Goal: Navigation & Orientation: Find specific page/section

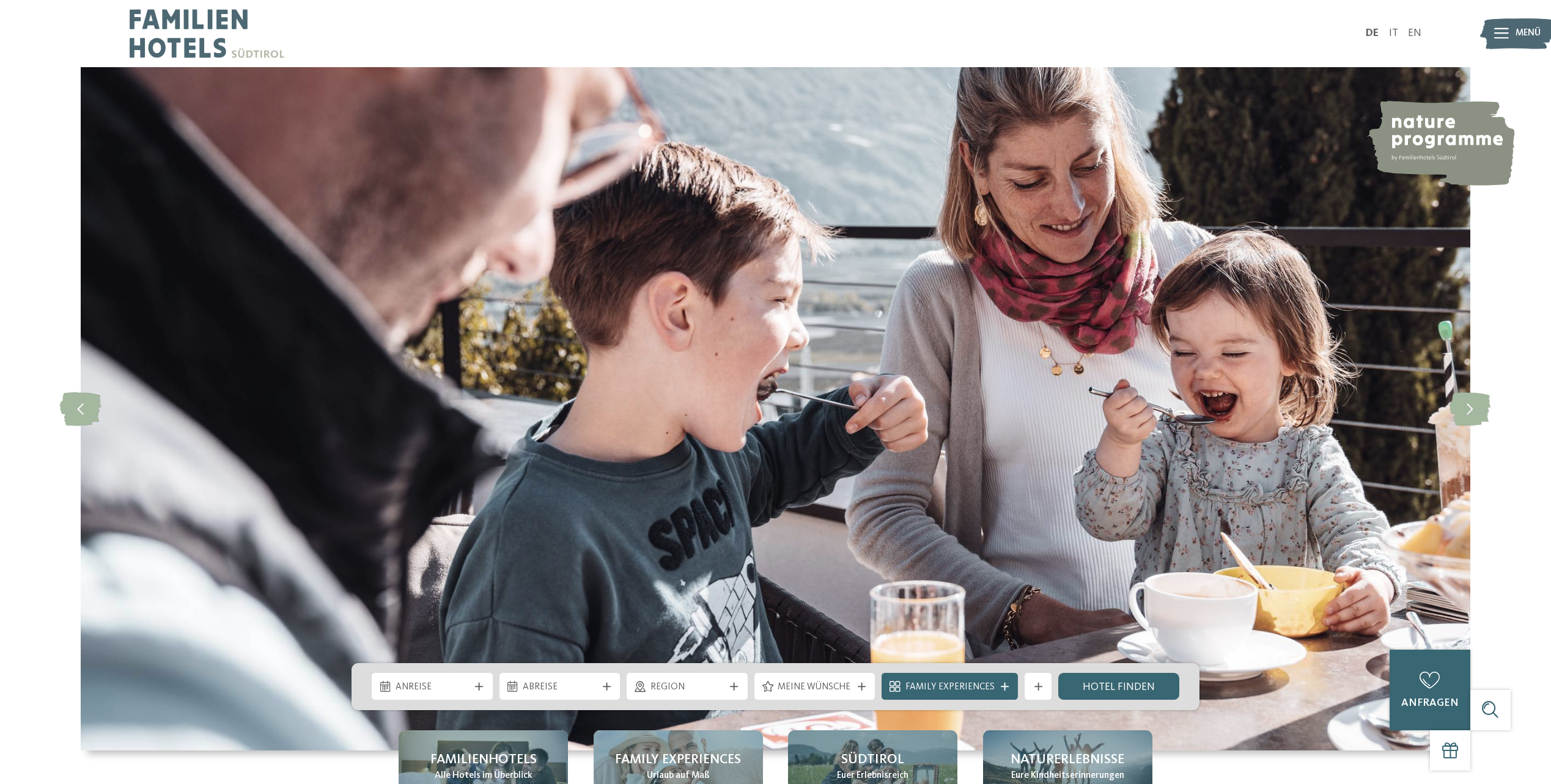
drag, startPoint x: 1391, startPoint y: 34, endPoint x: 1385, endPoint y: 45, distance: 12.5
click at [1391, 34] on link "IT" at bounding box center [1393, 34] width 9 height 10
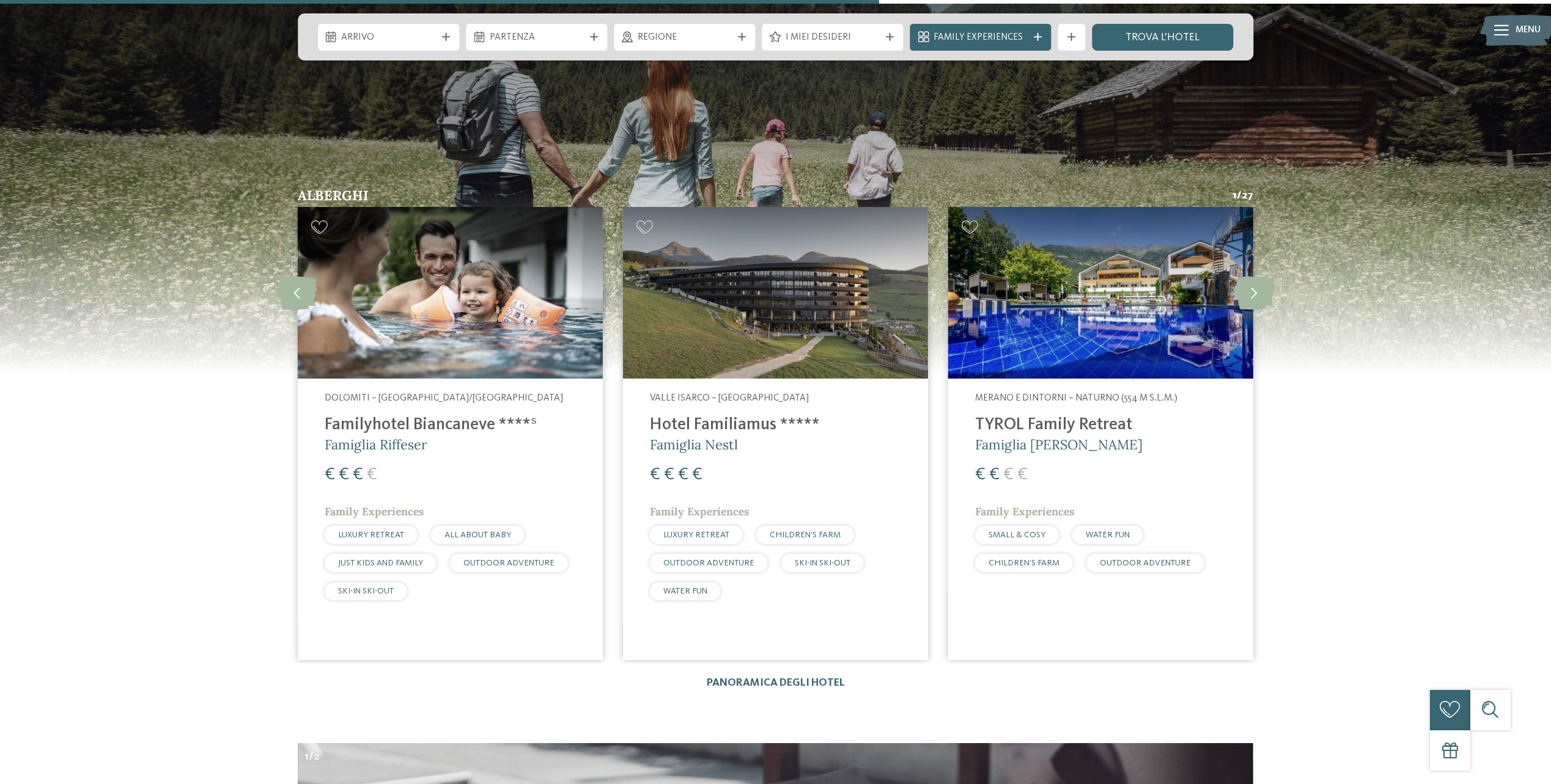
scroll to position [3848, 0]
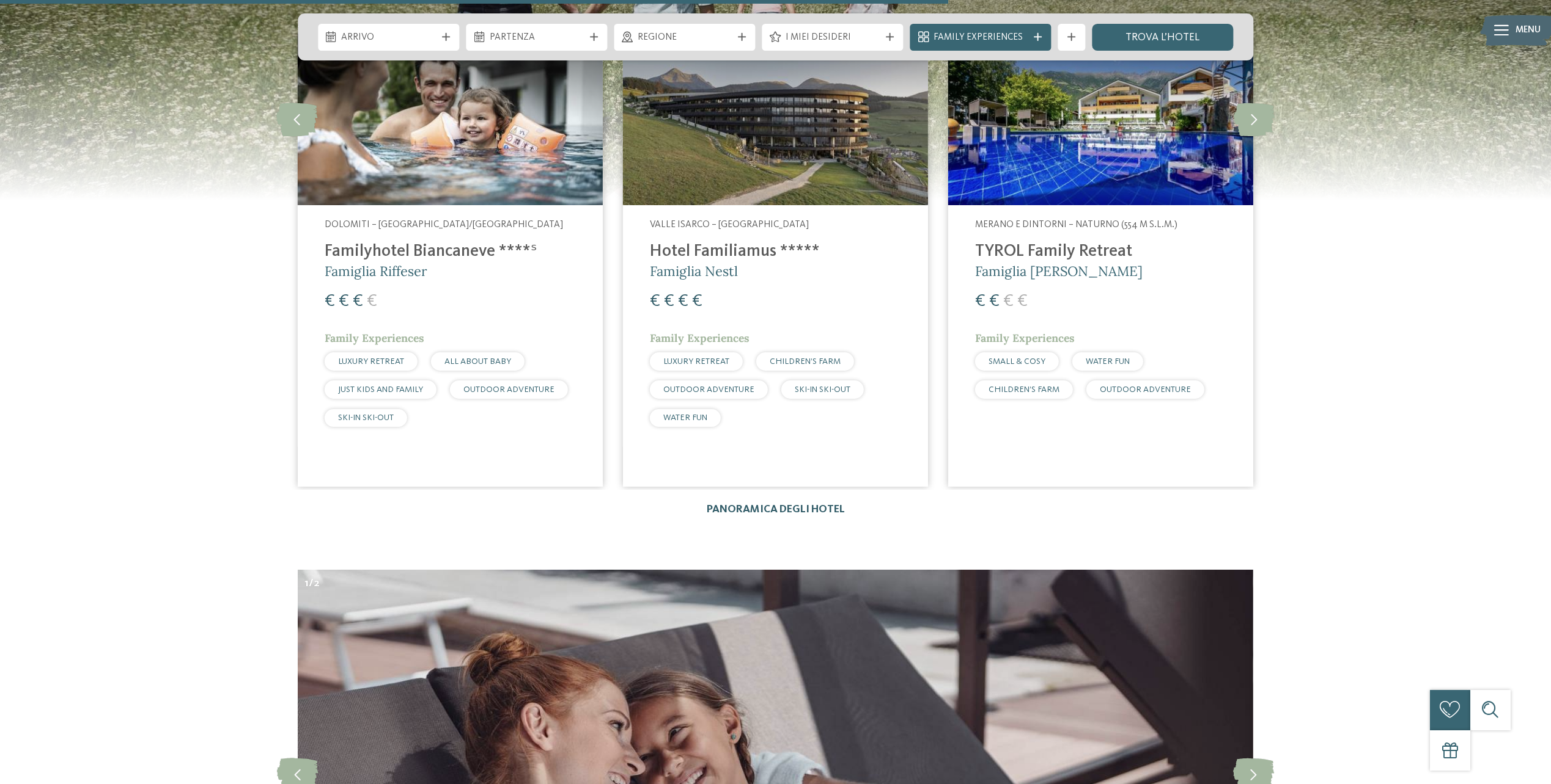
click at [777, 505] on link "Panoramica degli hotel" at bounding box center [776, 510] width 138 height 10
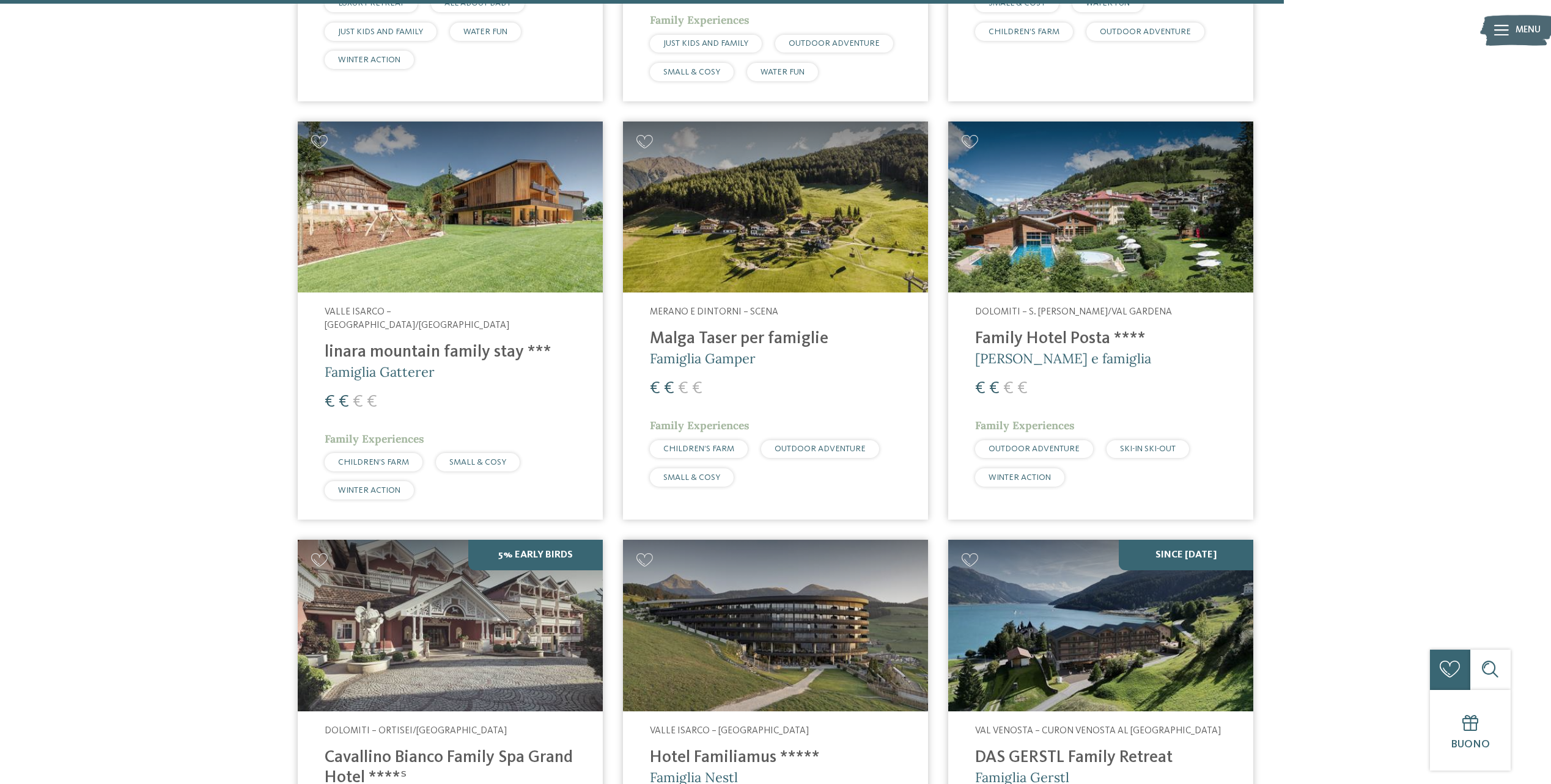
scroll to position [3298, 0]
